Goal: Information Seeking & Learning: Compare options

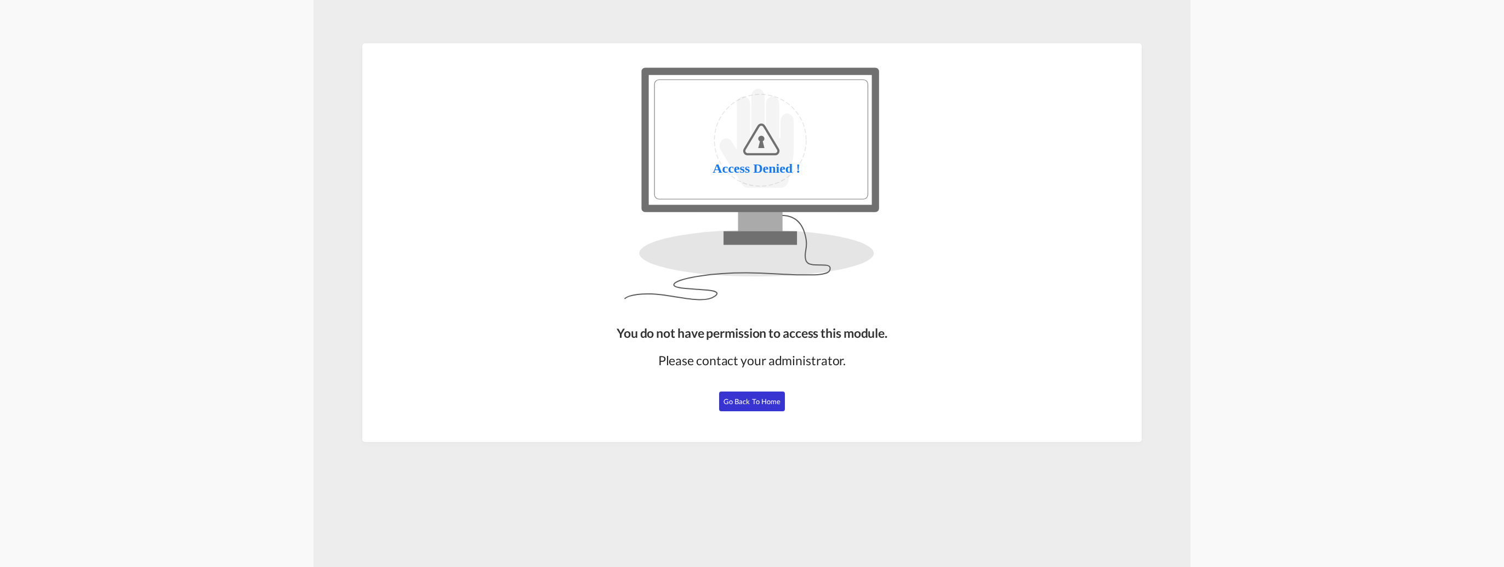
click at [753, 404] on span "Go Back to Home" at bounding box center [753, 401] width 58 height 9
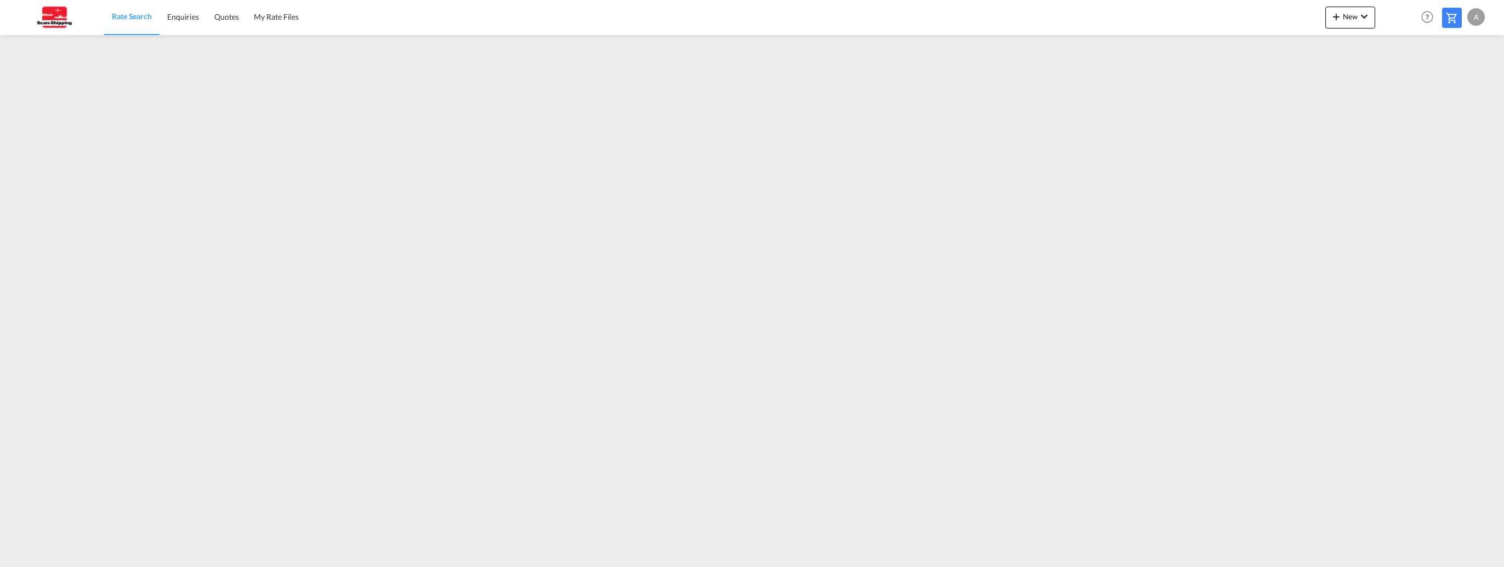
click at [123, 14] on span "Rate Search" at bounding box center [132, 16] width 40 height 9
click at [184, 12] on span "Enquiries" at bounding box center [183, 16] width 32 height 9
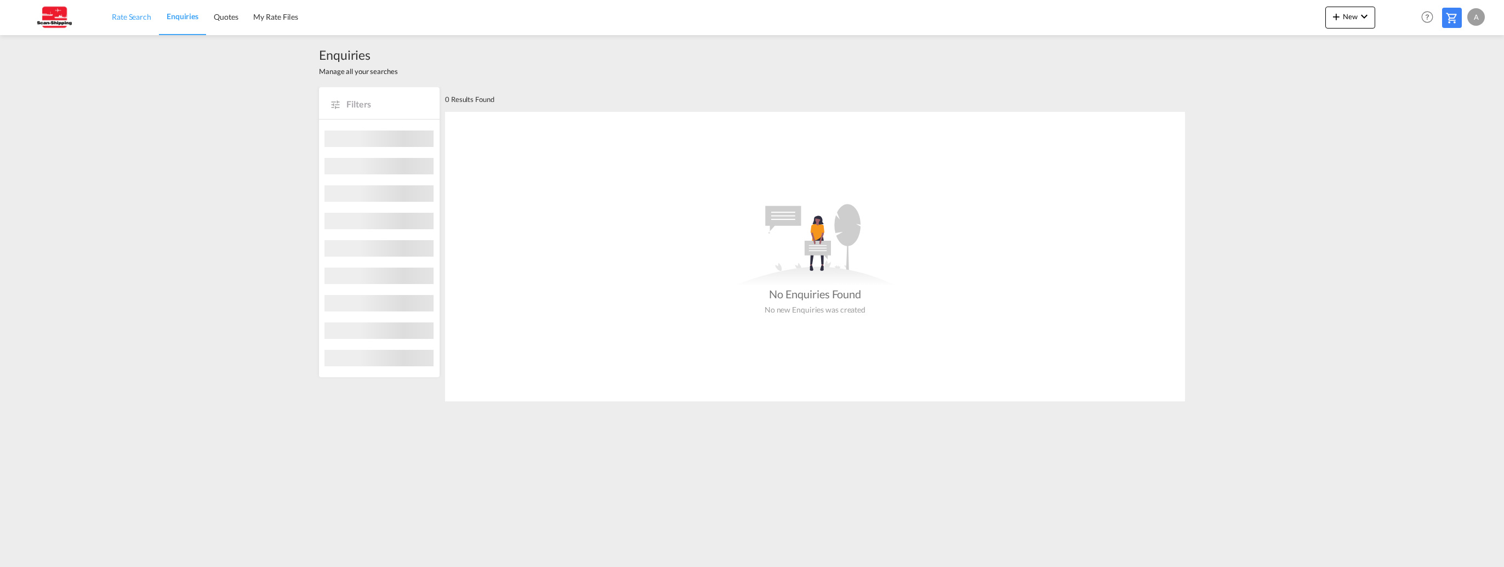
click at [134, 16] on span "Rate Search" at bounding box center [131, 16] width 39 height 9
